Goal: Task Accomplishment & Management: Complete application form

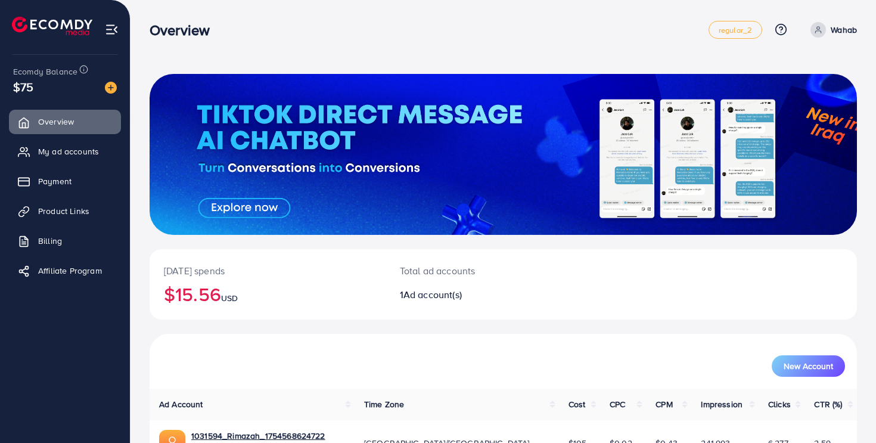
scroll to position [74, 0]
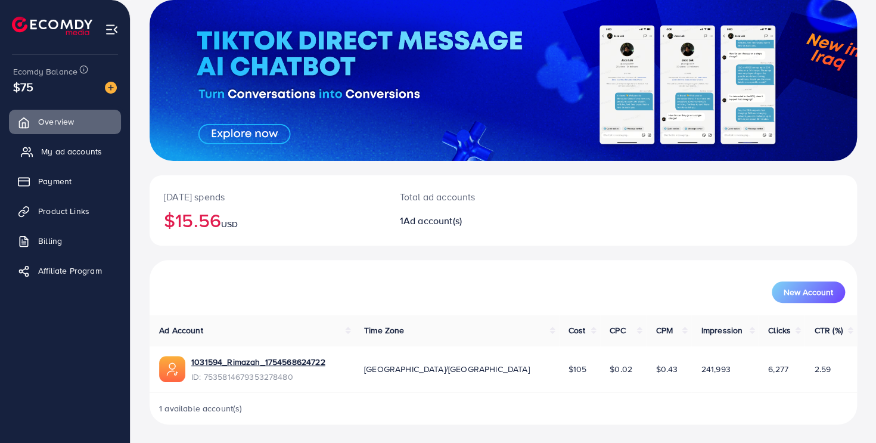
click at [68, 156] on span "My ad accounts" at bounding box center [71, 151] width 61 height 12
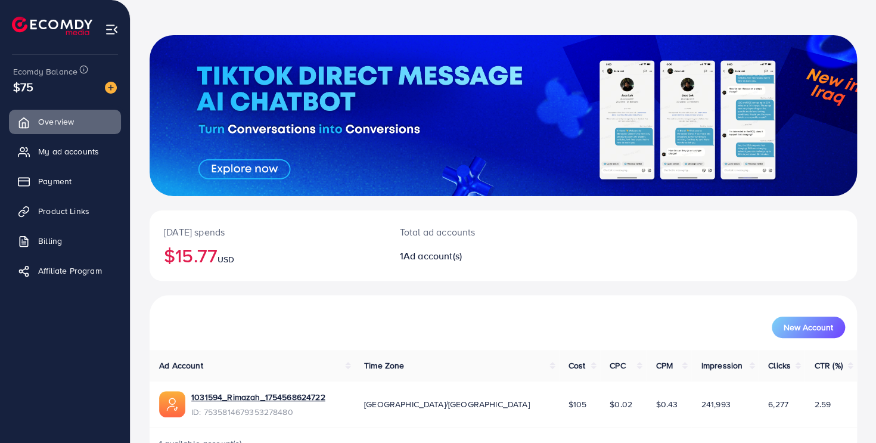
scroll to position [74, 0]
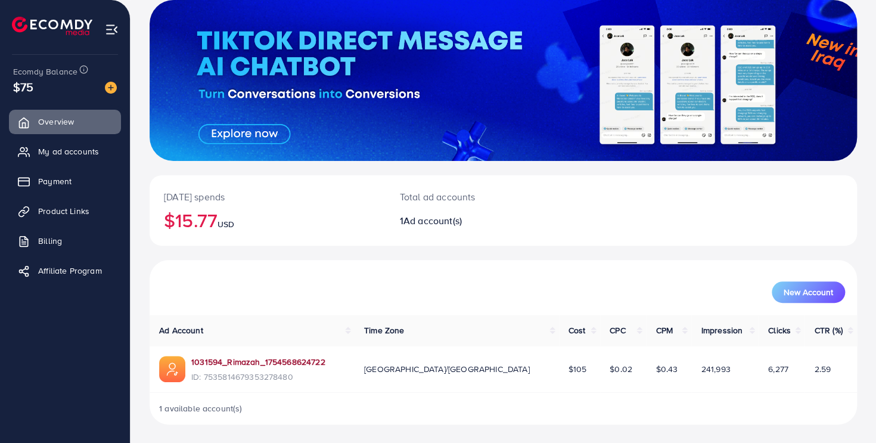
click at [315, 360] on link "1031594_Rimazah_1754568624722" at bounding box center [258, 362] width 134 height 12
drag, startPoint x: 652, startPoint y: 364, endPoint x: 836, endPoint y: 366, distance: 183.5
click at [836, 366] on tr "1031594_Rimazah_1754568624722 ID: 7535814679353278480 Asia/[GEOGRAPHIC_DATA] $1…" at bounding box center [503, 369] width 707 height 46
click at [814, 372] on span "2.59" at bounding box center [822, 369] width 17 height 12
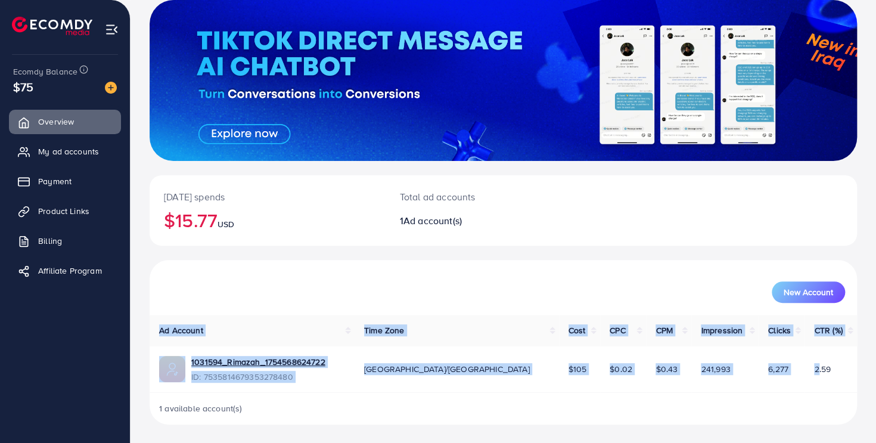
drag, startPoint x: 793, startPoint y: 373, endPoint x: 913, endPoint y: 374, distance: 119.7
click at [876, 369] on html "Overview regular_2 Help Center Contact Support Plans and Pricing Term and polic…" at bounding box center [438, 147] width 876 height 443
click at [818, 374] on td "2.59" at bounding box center [830, 369] width 52 height 46
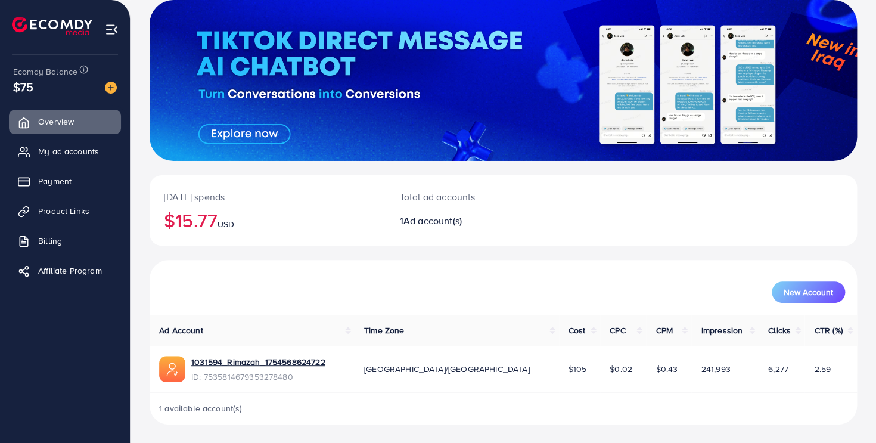
drag, startPoint x: 727, startPoint y: 372, endPoint x: 914, endPoint y: 366, distance: 187.7
click at [876, 366] on html "Overview regular_2 Help Center Contact Support Plans and Pricing Term and polic…" at bounding box center [438, 147] width 876 height 443
click at [804, 369] on td "2.59" at bounding box center [830, 369] width 52 height 46
click at [93, 150] on span "My ad accounts" at bounding box center [71, 151] width 61 height 12
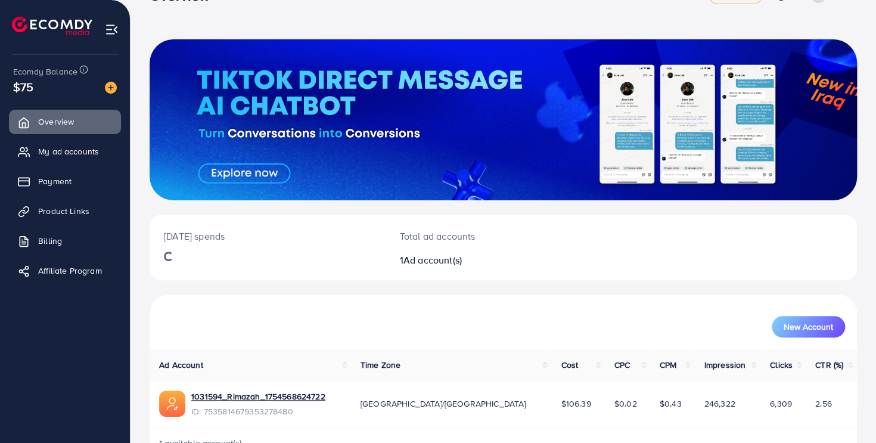
scroll to position [69, 0]
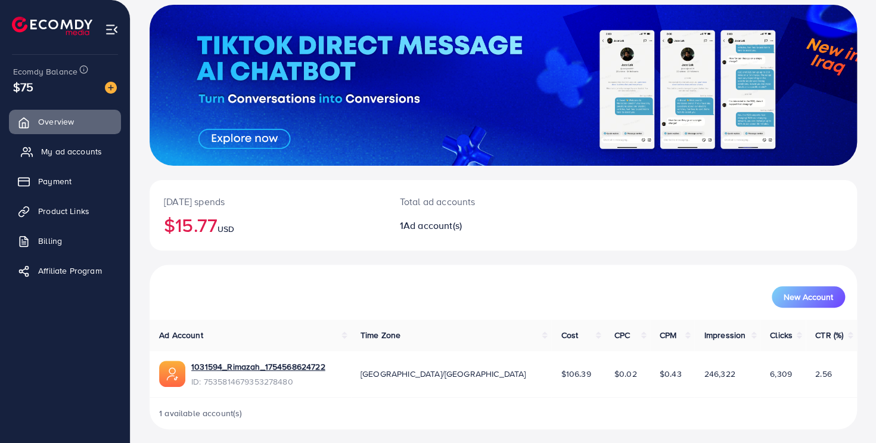
click at [82, 144] on link "My ad accounts" at bounding box center [65, 151] width 112 height 24
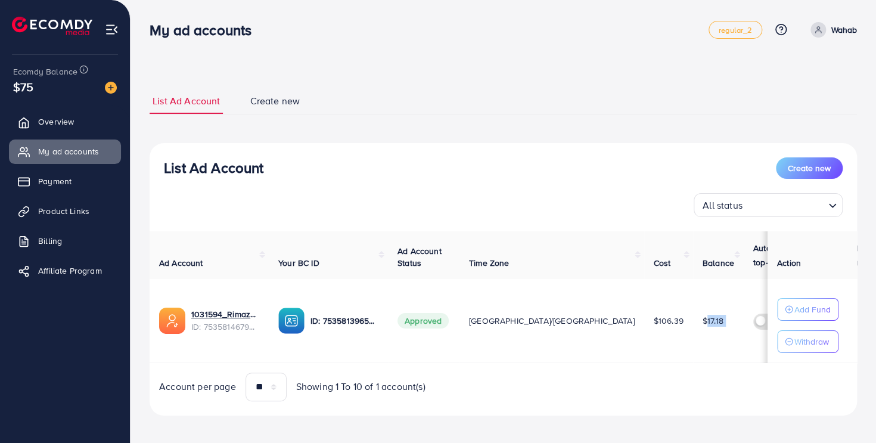
drag, startPoint x: 584, startPoint y: 362, endPoint x: 709, endPoint y: 360, distance: 125.7
click at [709, 360] on tr "1031594_Rimazah_1754568624722 ID: 7535814679353278480 ID: 7535813965454180353 A…" at bounding box center [569, 321] width 838 height 84
click at [809, 360] on td "$ --- $ ---" at bounding box center [853, 321] width 89 height 84
click at [743, 352] on td at bounding box center [776, 321] width 66 height 84
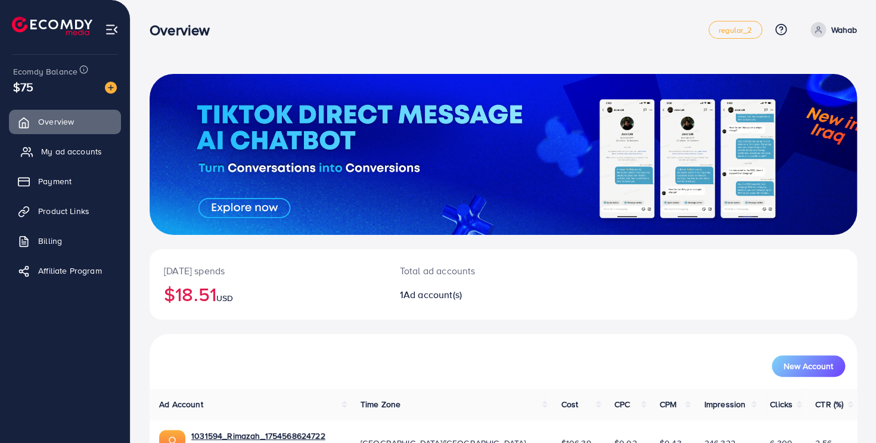
click at [67, 156] on span "My ad accounts" at bounding box center [71, 151] width 61 height 12
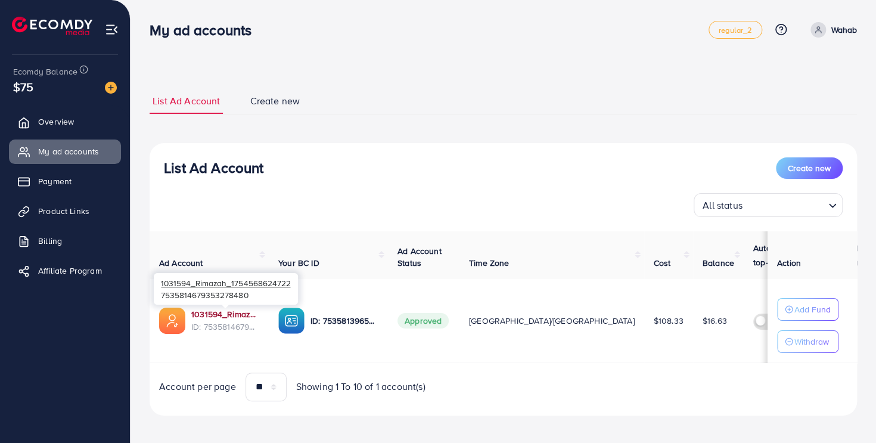
click at [226, 312] on link "1031594_Rimazah_1754568624722" at bounding box center [225, 314] width 68 height 12
click at [247, 312] on link "1031594_Rimazah_1754568624722" at bounding box center [225, 314] width 68 height 12
click at [84, 208] on span "Product Links" at bounding box center [66, 211] width 51 height 12
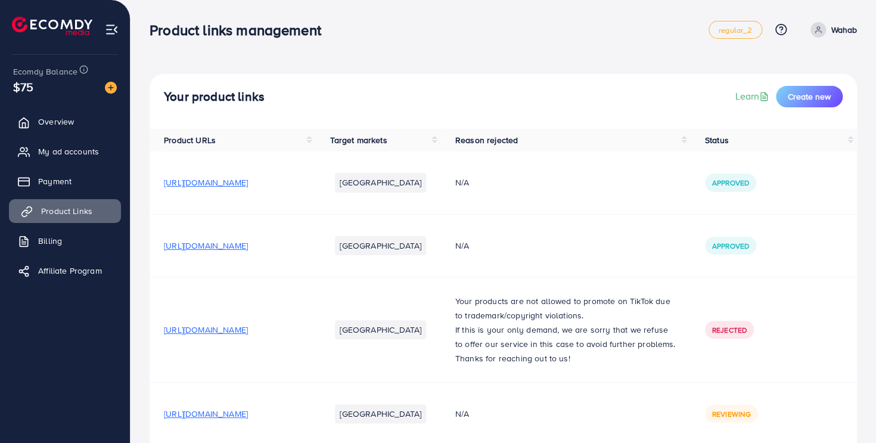
click at [73, 211] on span "Product Links" at bounding box center [66, 211] width 51 height 12
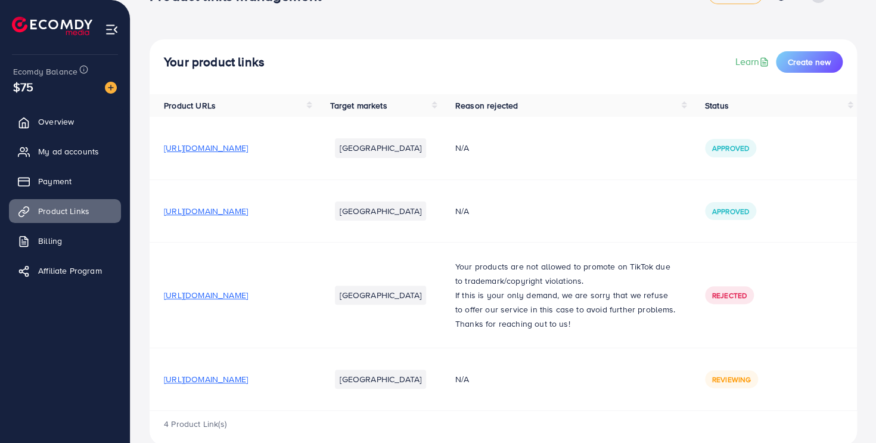
scroll to position [70, 0]
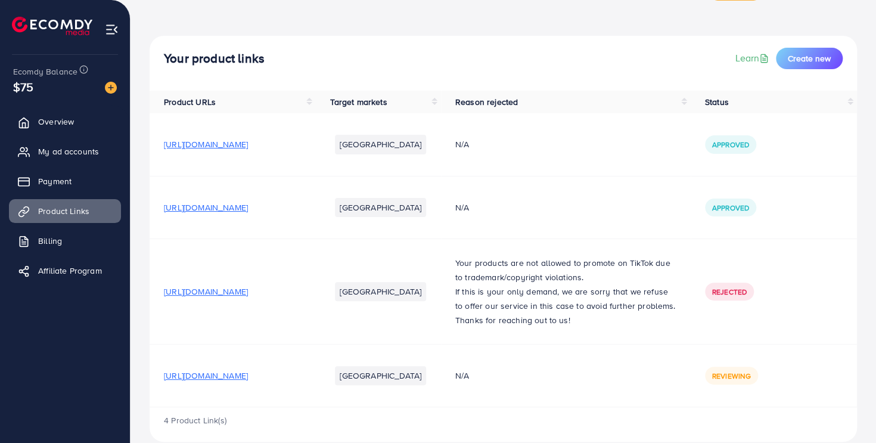
scroll to position [70, 0]
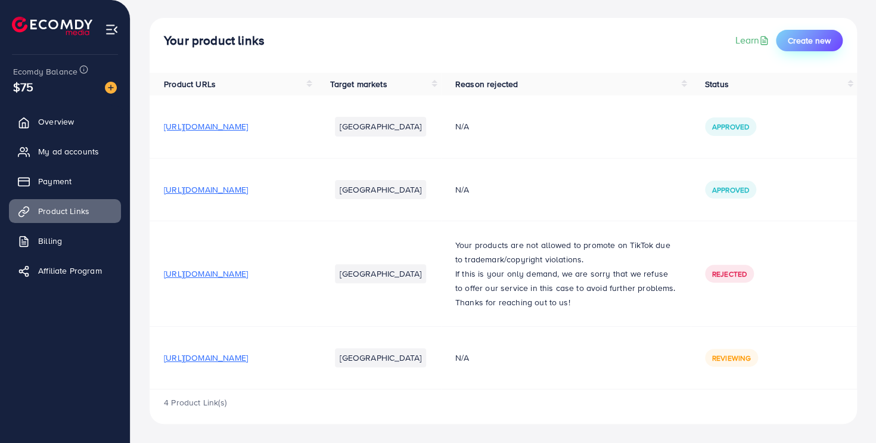
click at [813, 35] on span "Create new" at bounding box center [808, 41] width 43 height 12
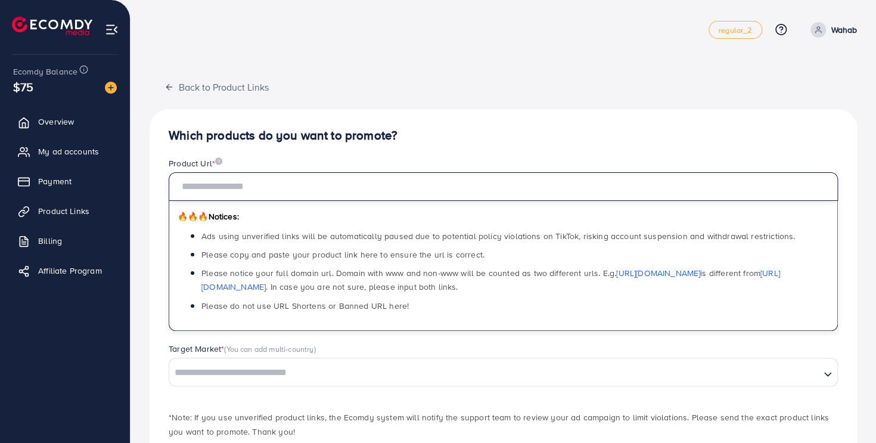
click at [410, 179] on input "text" at bounding box center [503, 186] width 669 height 29
paste input "**********"
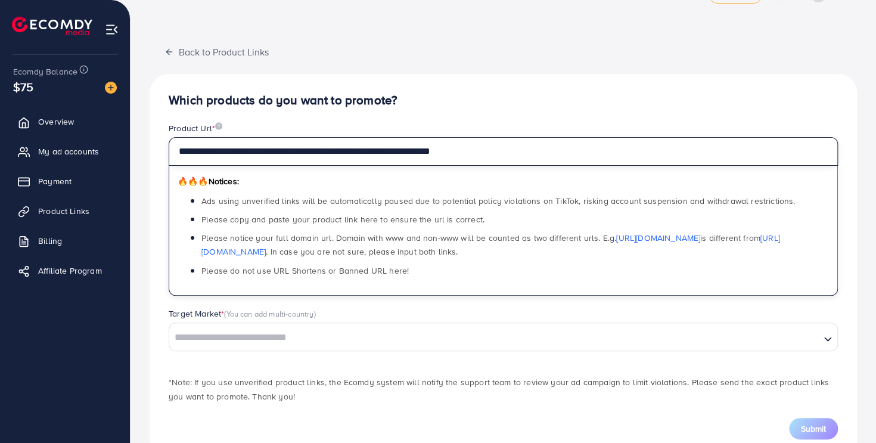
scroll to position [68, 0]
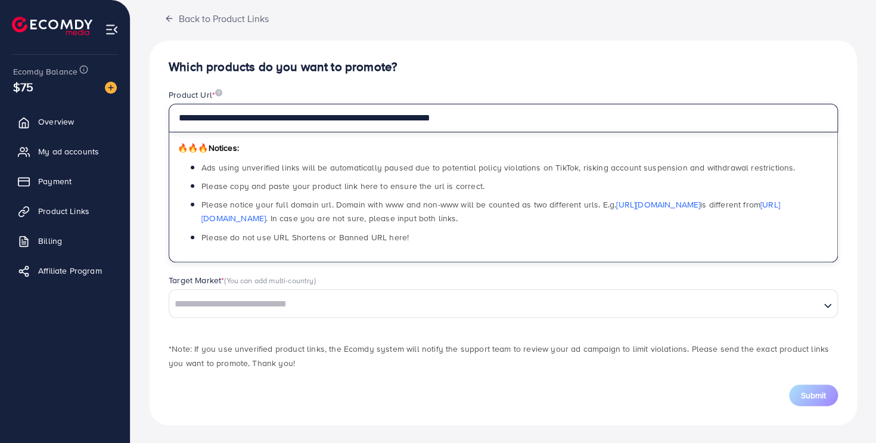
type input "**********"
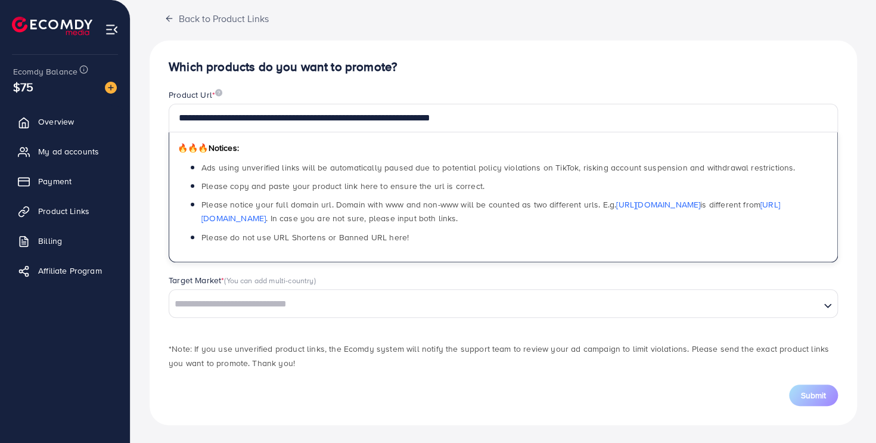
click at [208, 303] on input "Search for option" at bounding box center [494, 304] width 648 height 18
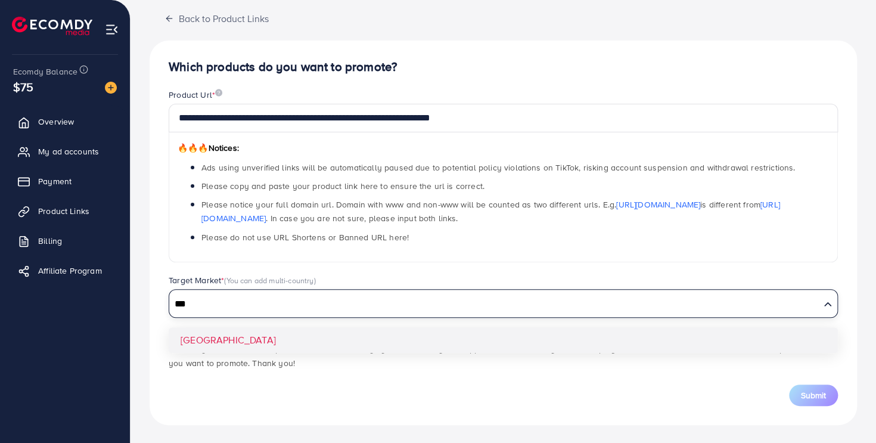
type input "***"
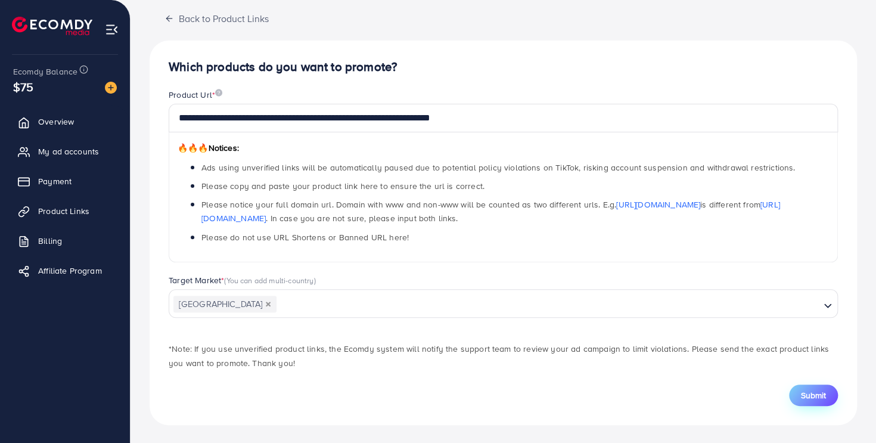
click at [817, 393] on span "Submit" at bounding box center [813, 395] width 25 height 12
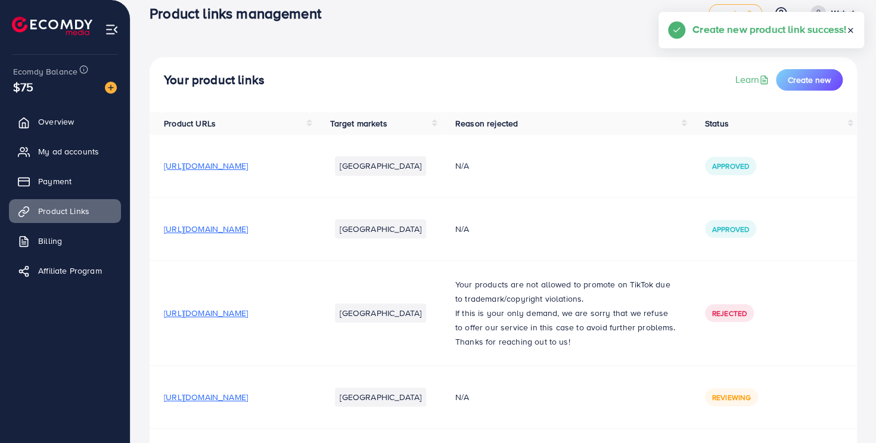
scroll to position [132, 0]
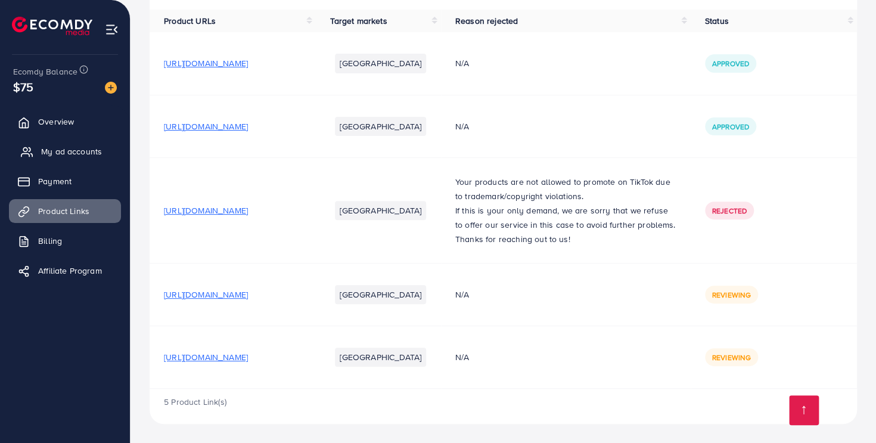
click at [102, 150] on link "My ad accounts" at bounding box center [65, 151] width 112 height 24
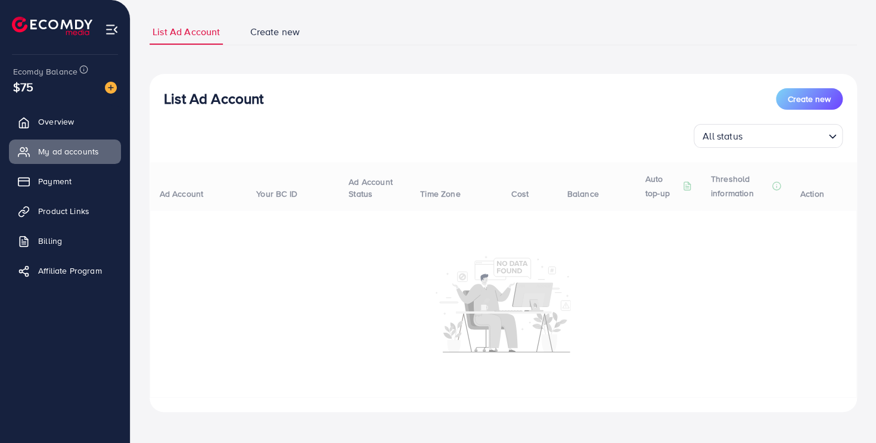
scroll to position [71, 0]
click at [495, 19] on ul "List Ad Account Create new" at bounding box center [503, 30] width 707 height 26
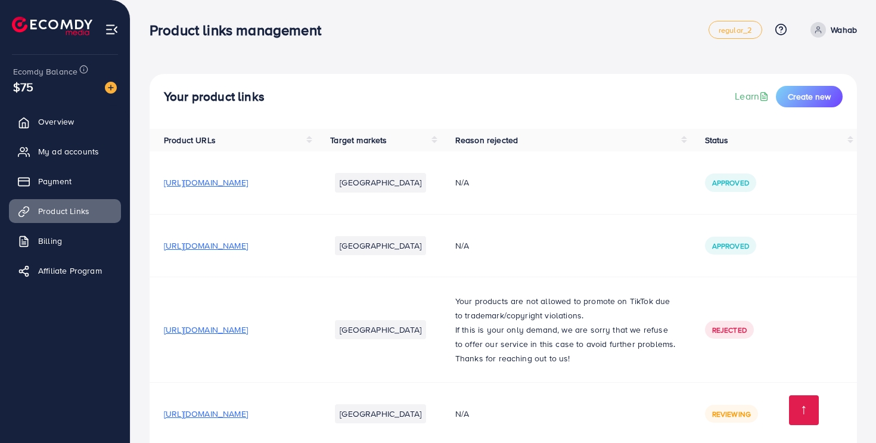
scroll to position [132, 0]
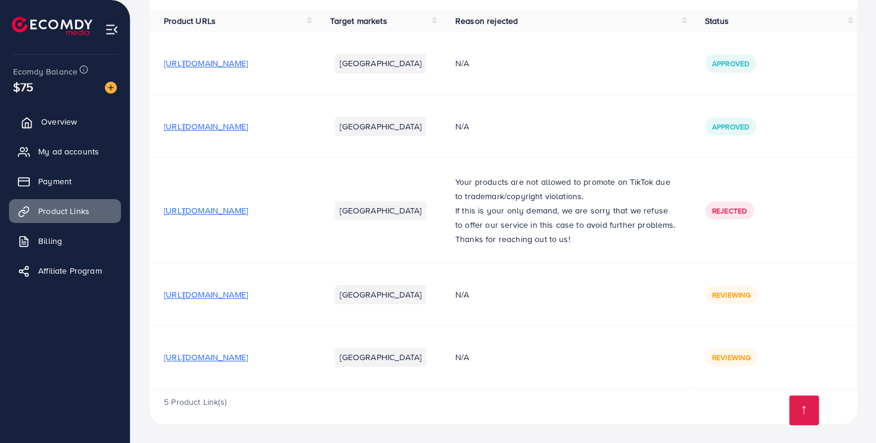
click at [76, 125] on link "Overview" at bounding box center [65, 122] width 112 height 24
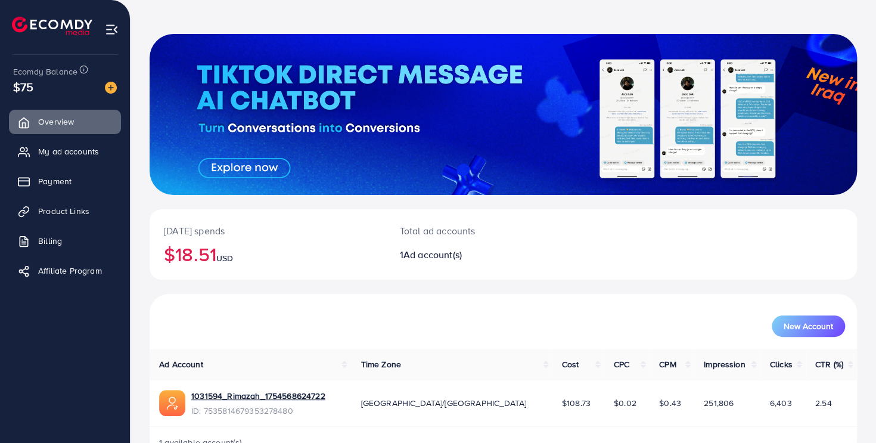
scroll to position [74, 0]
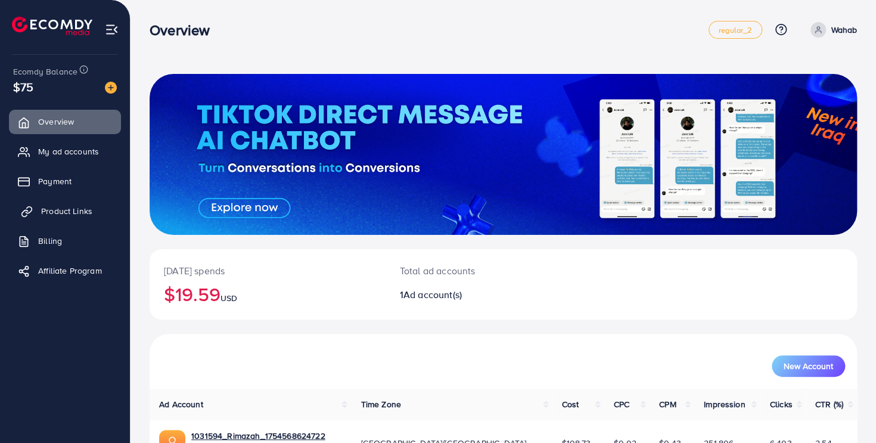
click at [92, 207] on link "Product Links" at bounding box center [65, 211] width 112 height 24
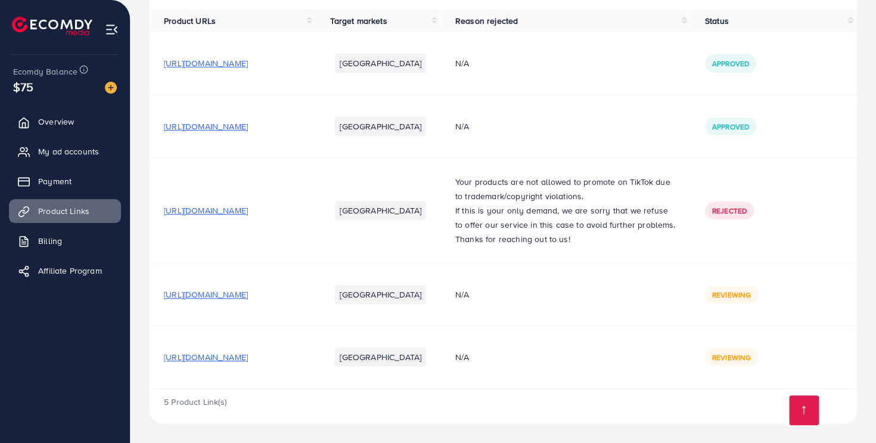
scroll to position [132, 0]
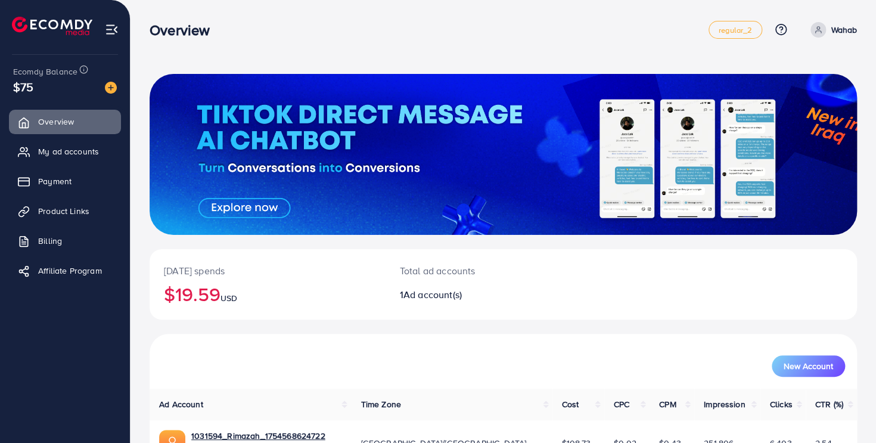
scroll to position [74, 0]
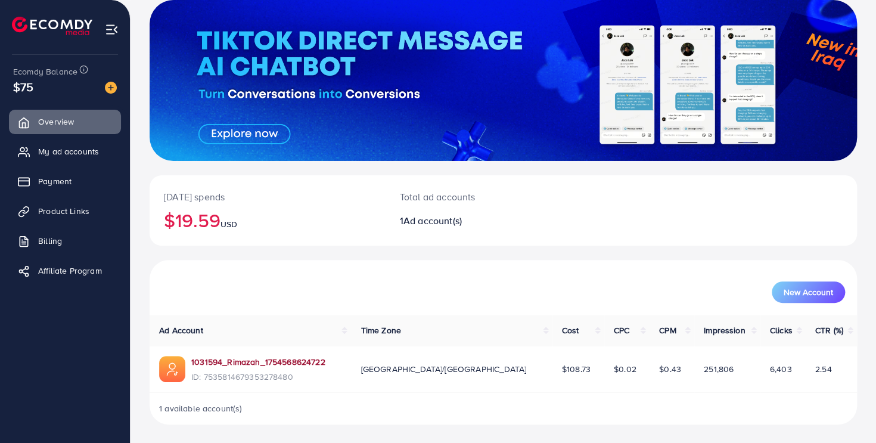
click at [283, 359] on link "1031594_Rimazah_1754568624722" at bounding box center [258, 362] width 134 height 12
click at [297, 359] on link "1031594_Rimazah_1754568624722" at bounding box center [258, 362] width 134 height 12
